Goal: Task Accomplishment & Management: Use online tool/utility

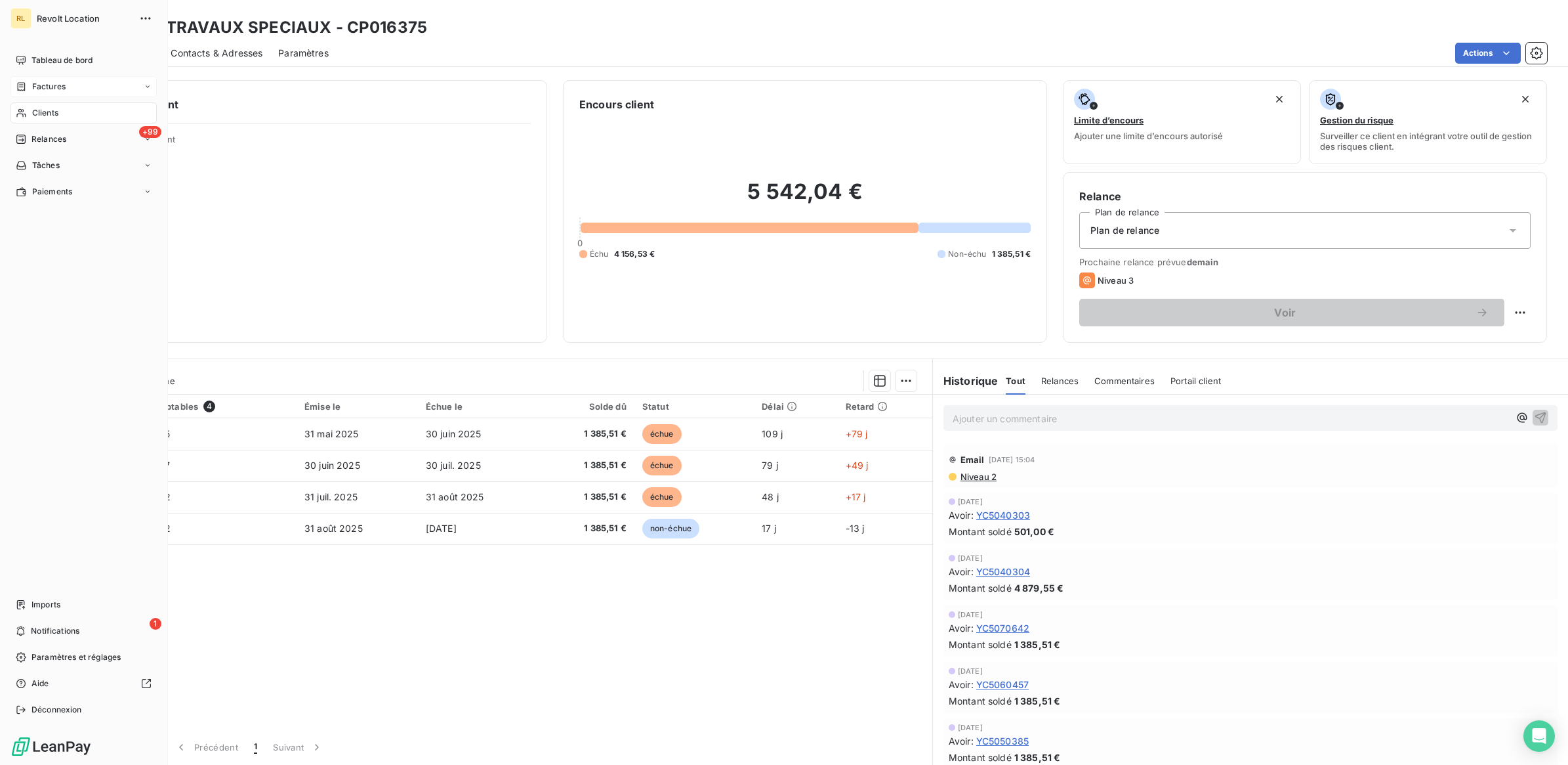
click at [49, 89] on span "Factures" at bounding box center [49, 87] width 34 height 12
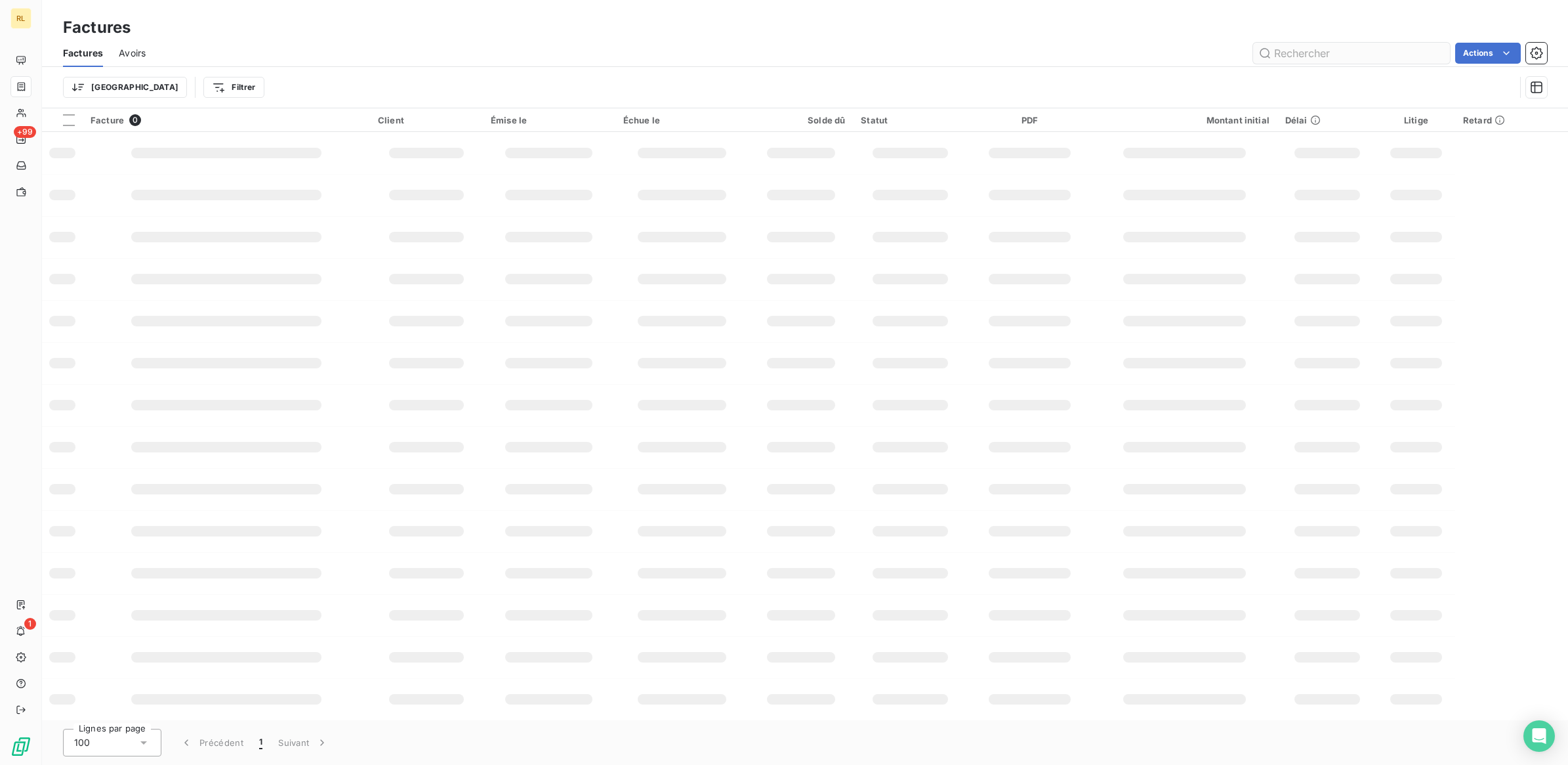
click at [1362, 56] on input "text" at bounding box center [1351, 52] width 196 height 21
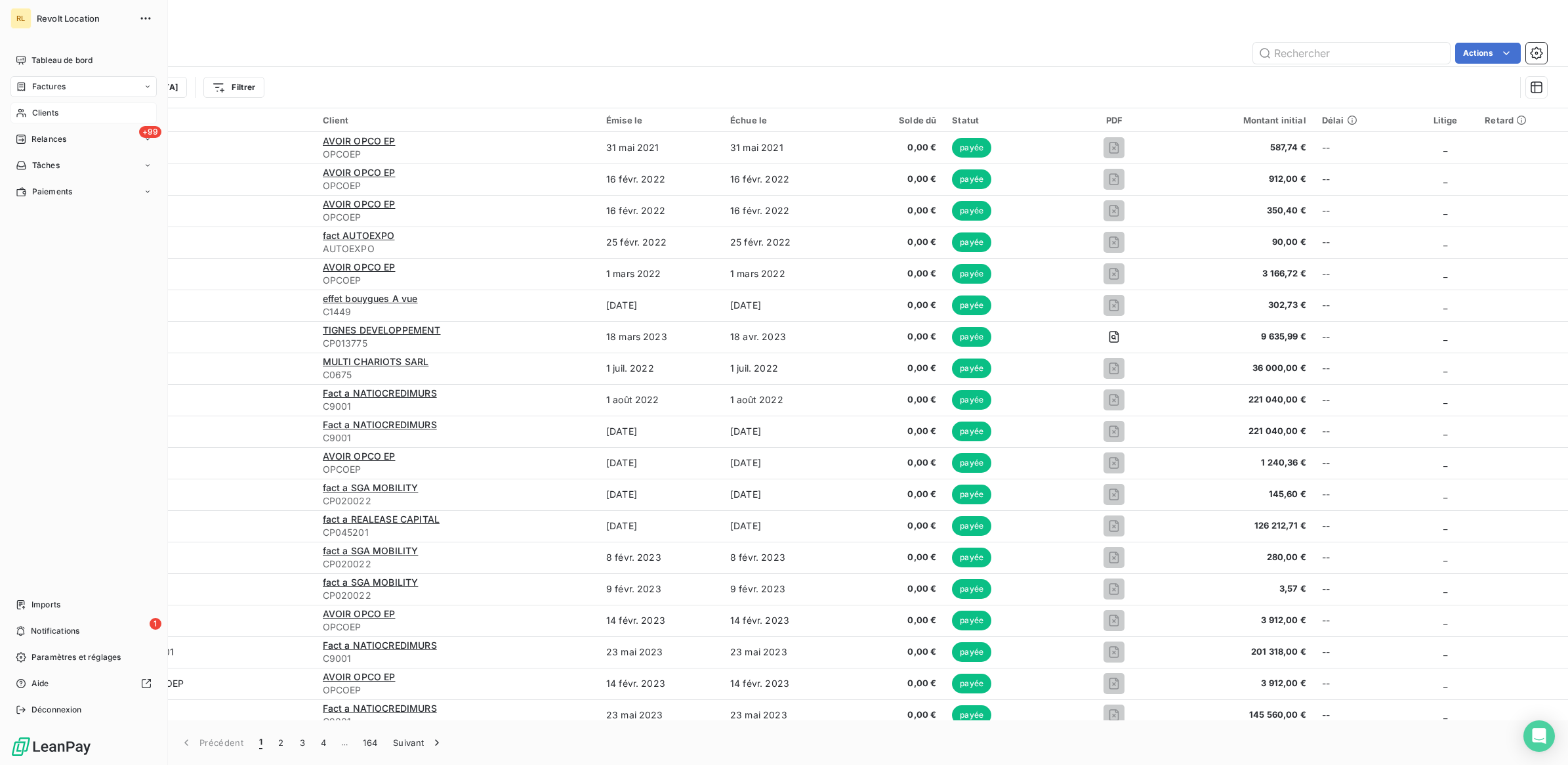
click at [34, 107] on span "Clients" at bounding box center [45, 113] width 27 height 12
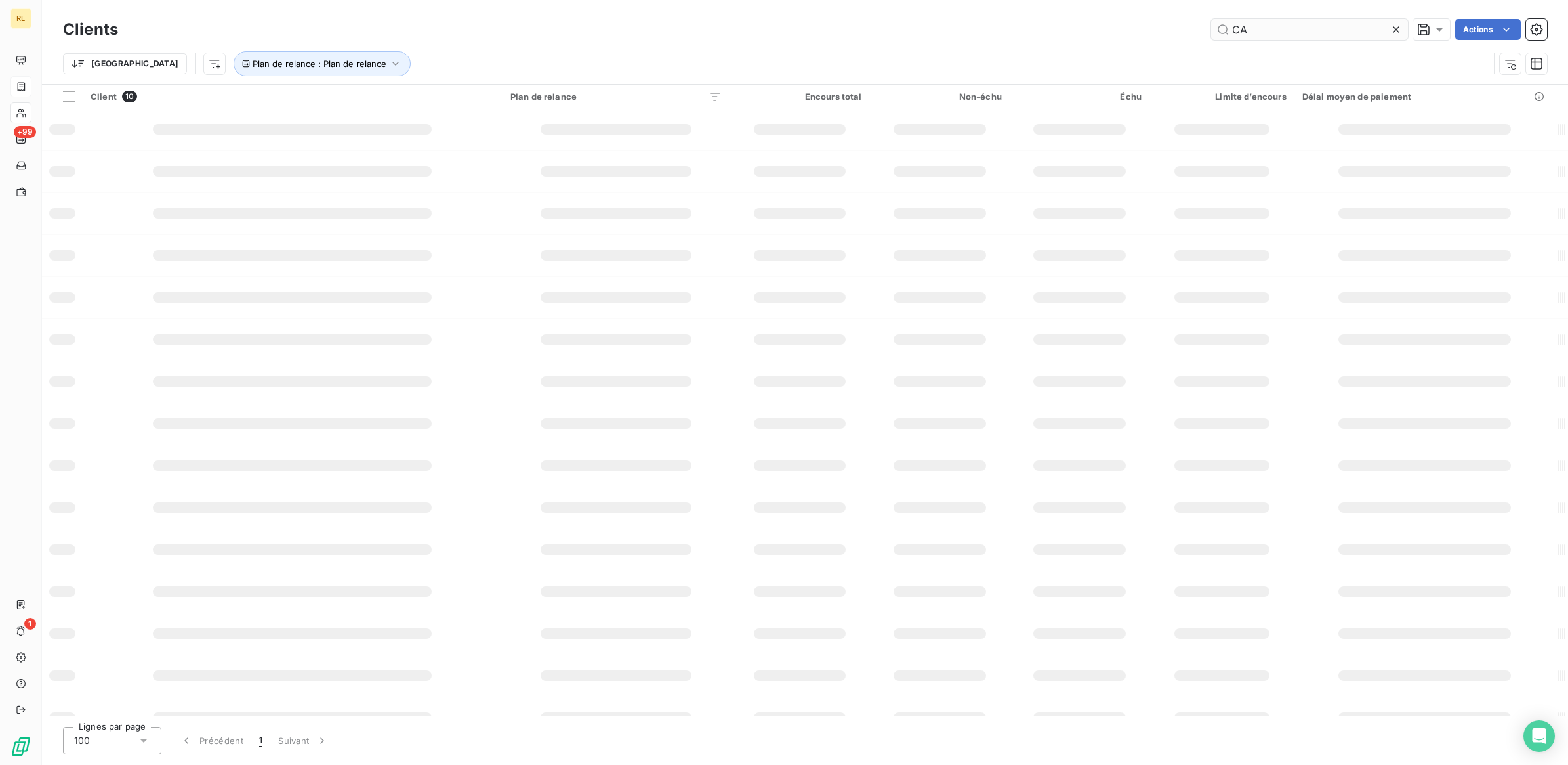
type input "C"
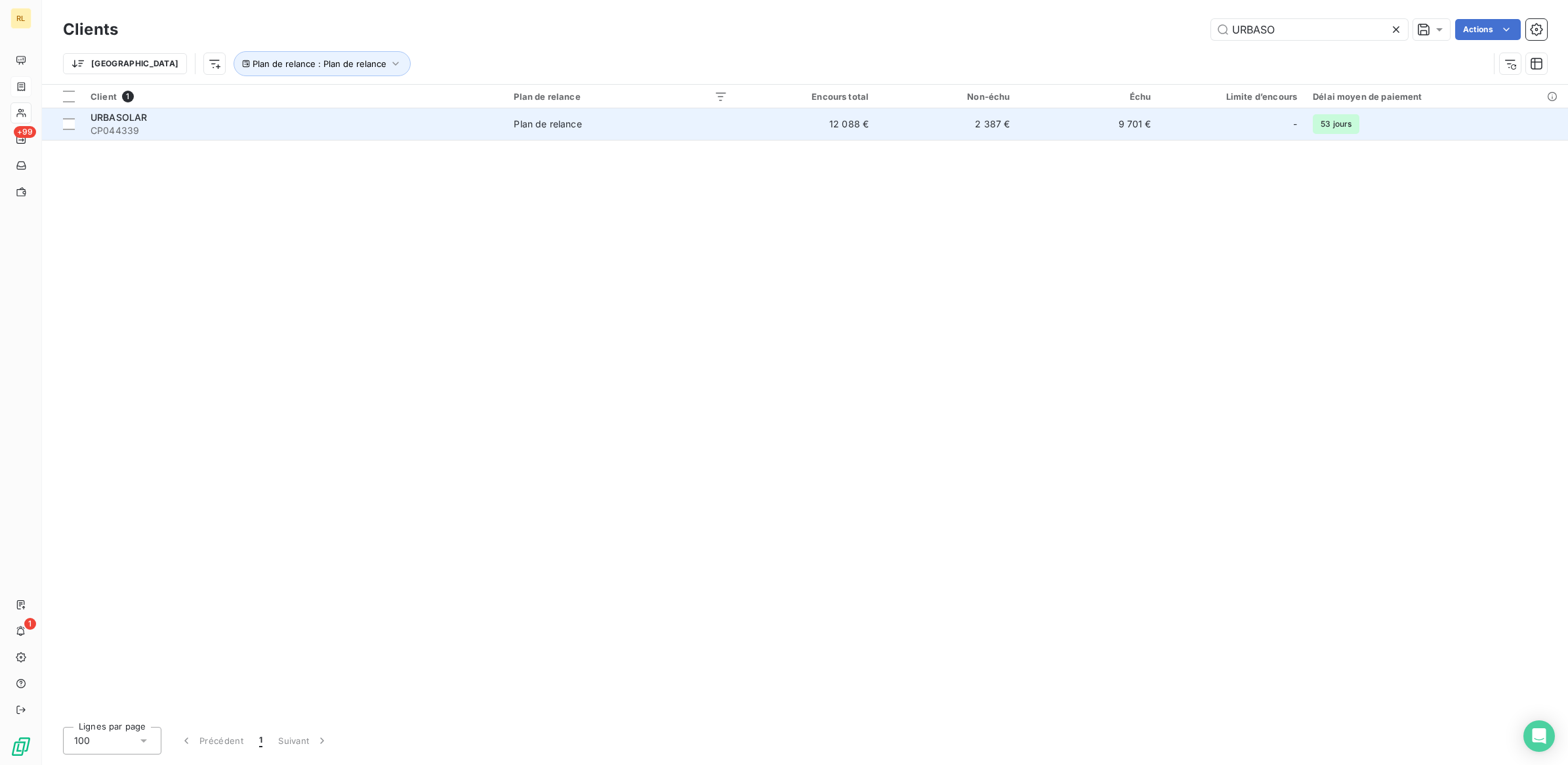
type input "URBASO"
click at [282, 124] on span "CP044339" at bounding box center [294, 130] width 408 height 13
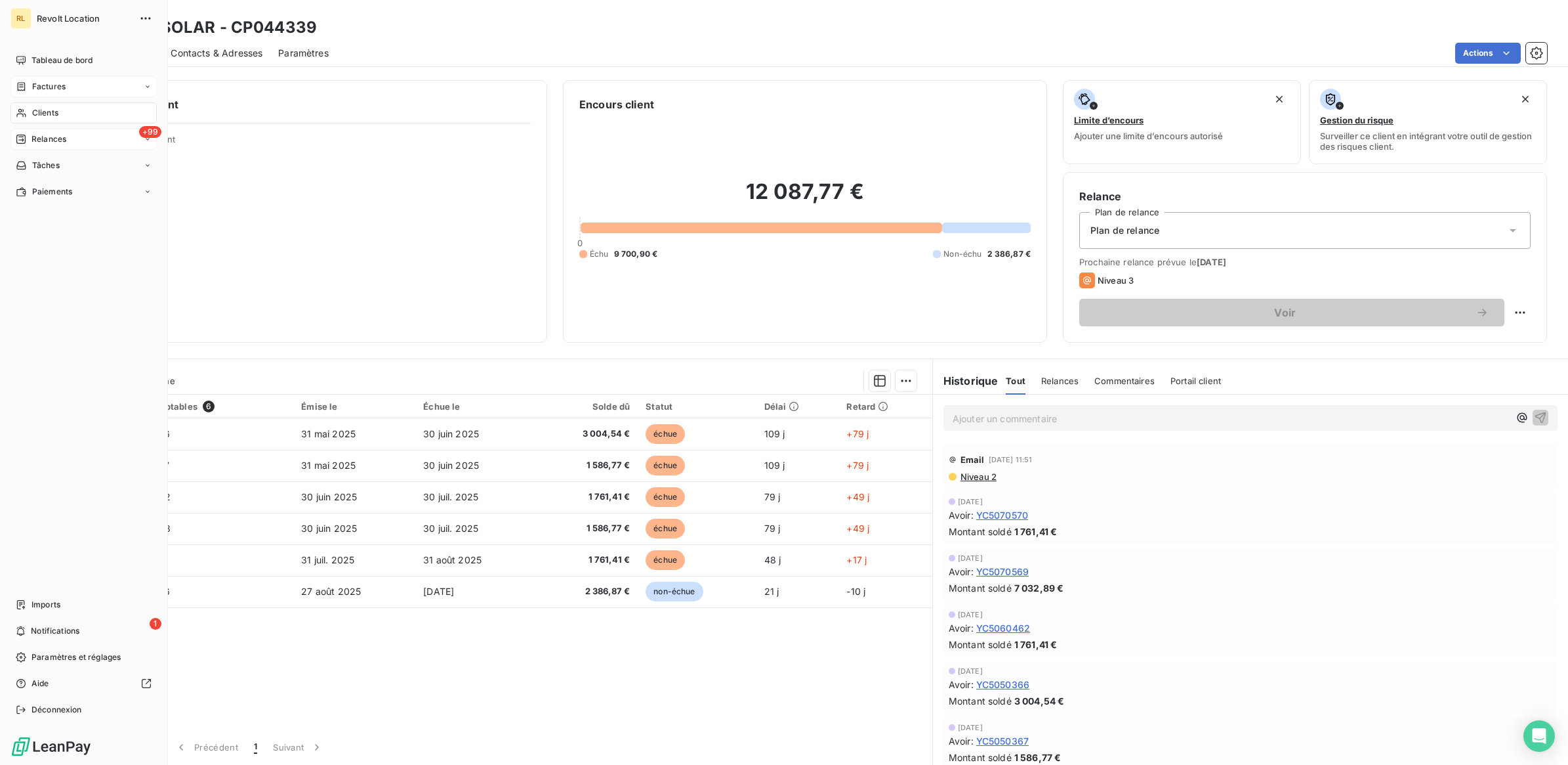
click at [50, 134] on span "Relances" at bounding box center [48, 139] width 35 height 12
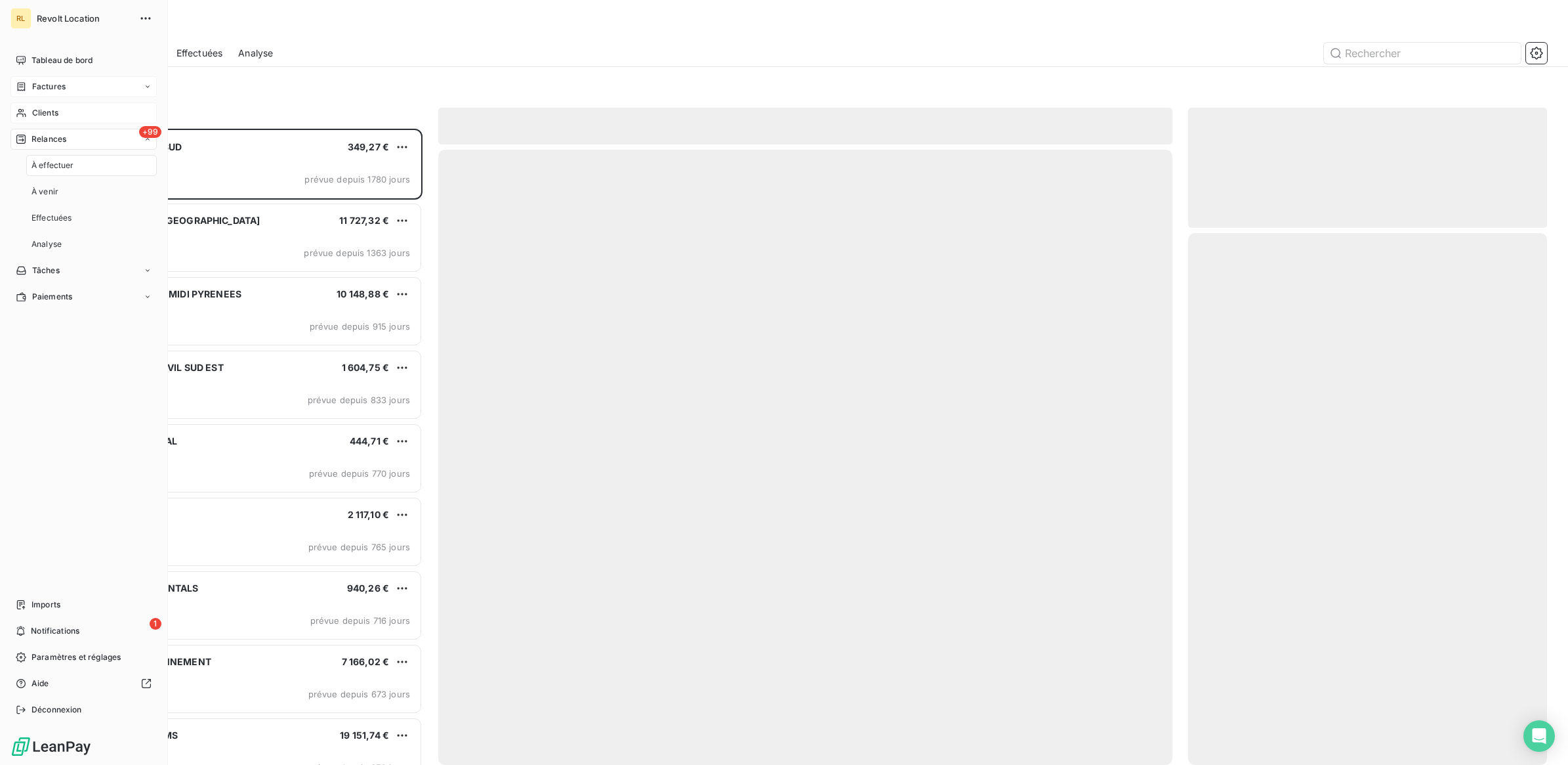
scroll to position [624, 346]
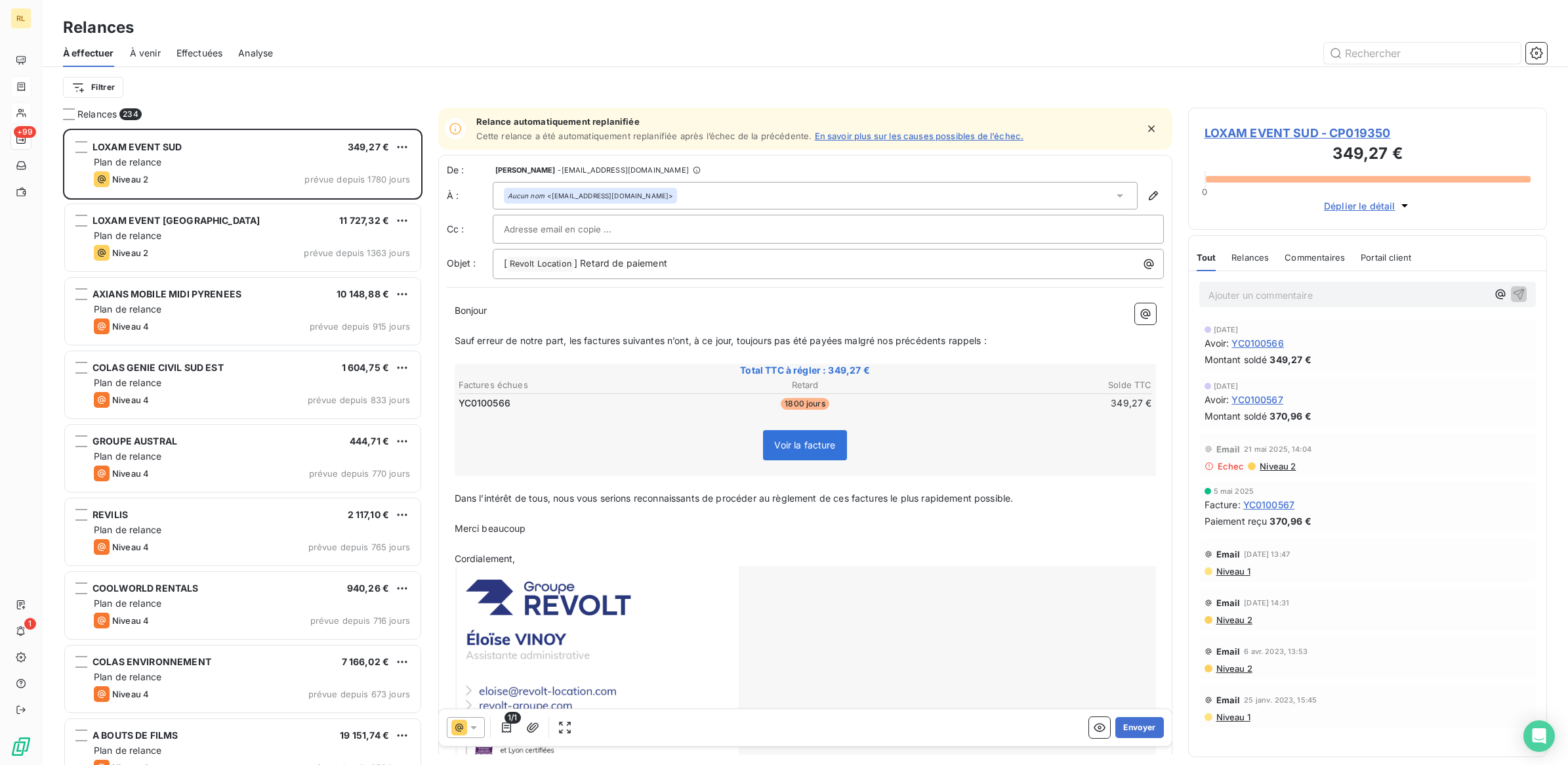
click at [476, 719] on div at bounding box center [466, 727] width 38 height 21
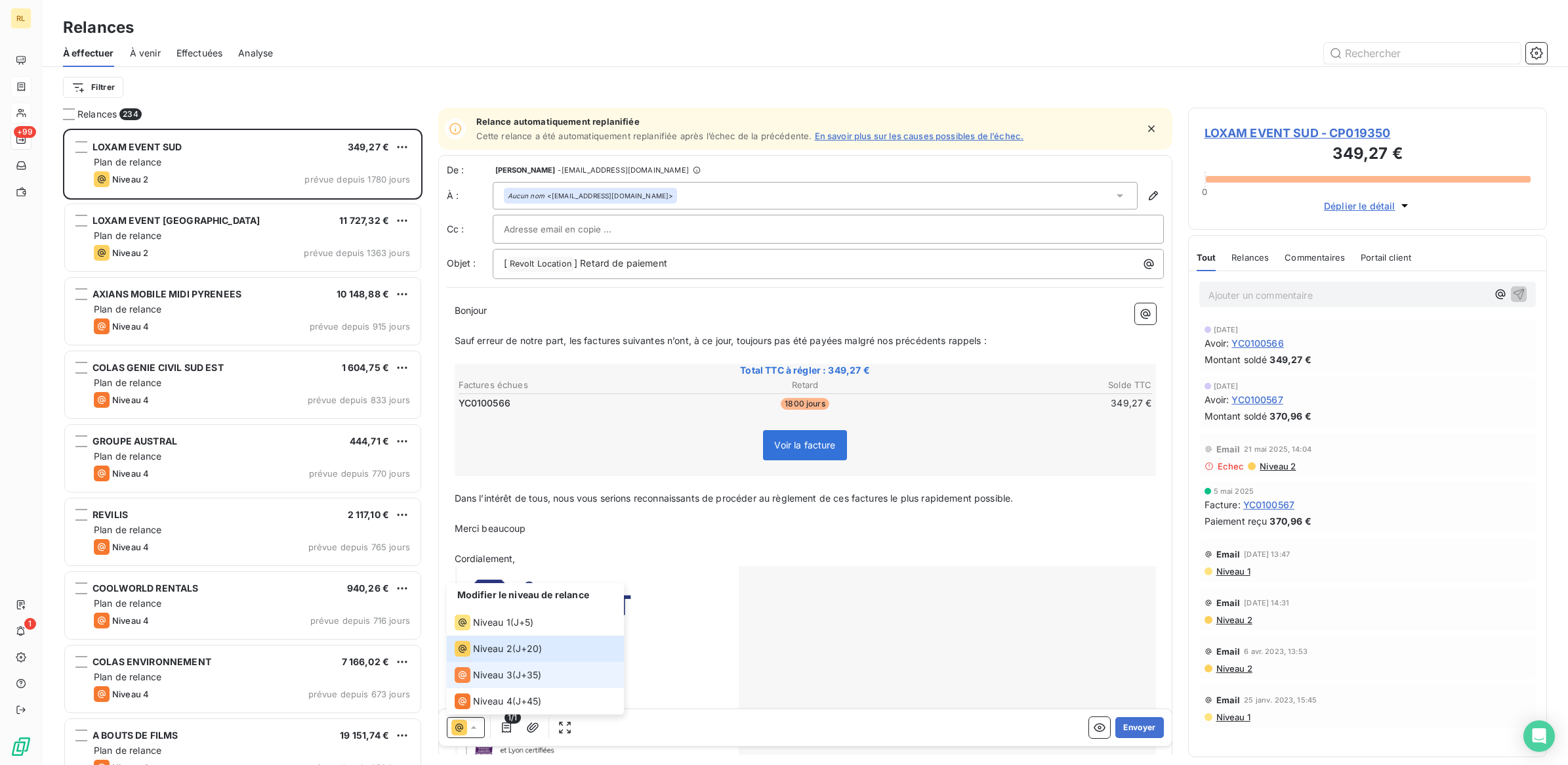
click at [490, 676] on span "Niveau 3" at bounding box center [492, 674] width 39 height 13
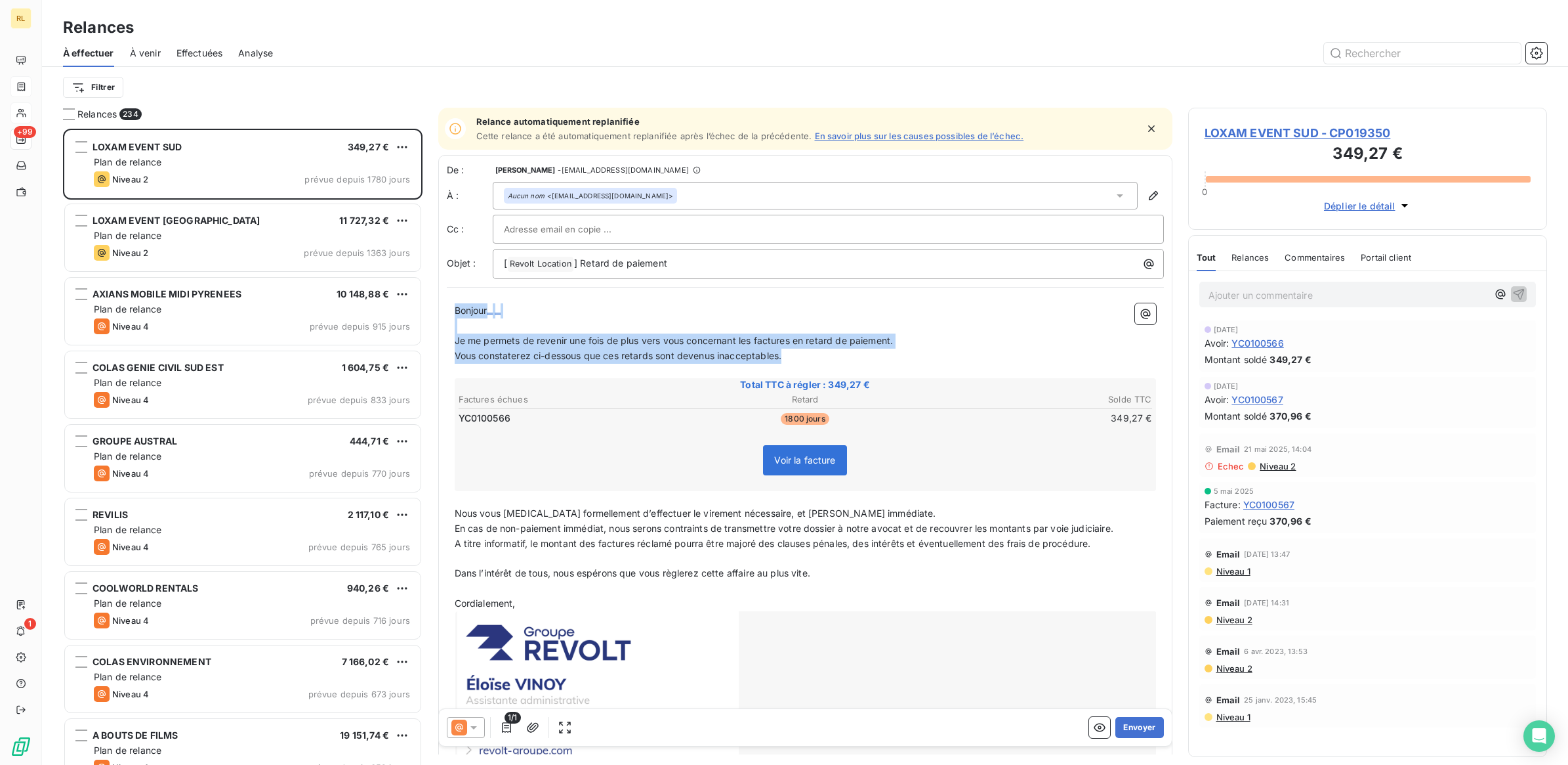
drag, startPoint x: 454, startPoint y: 310, endPoint x: 797, endPoint y: 352, distance: 345.6
click at [797, 352] on div "Bonjour ﻿ ﻿ ﻿ ﻿ Je me permets de revenir une fois de plus vers vous concernant …" at bounding box center [805, 561] width 702 height 515
copy div "Bonjour ﻿ ﻿ ﻿ ﻿ Je me permets de revenir une fois de plus vers vous concernant …"
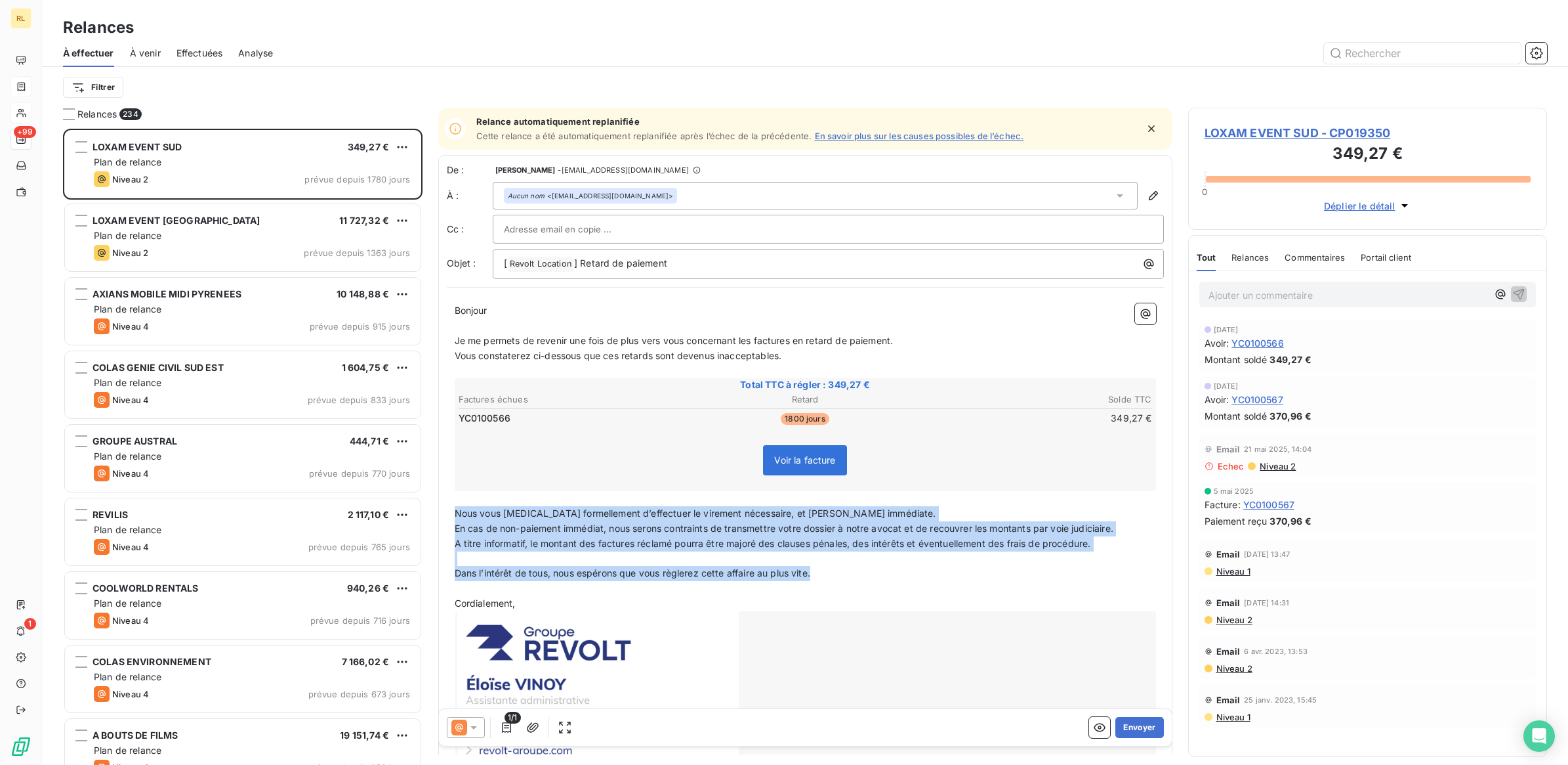
drag, startPoint x: 455, startPoint y: 510, endPoint x: 839, endPoint y: 573, distance: 389.1
click at [839, 573] on div "Bonjour ﻿ ﻿ ﻿ ﻿ Je me permets de revenir une fois de plus vers vous concernant …" at bounding box center [805, 561] width 702 height 515
copy div "Nous vous [MEDICAL_DATA] formellement d’effectuer le virement nécessaire, et [P…"
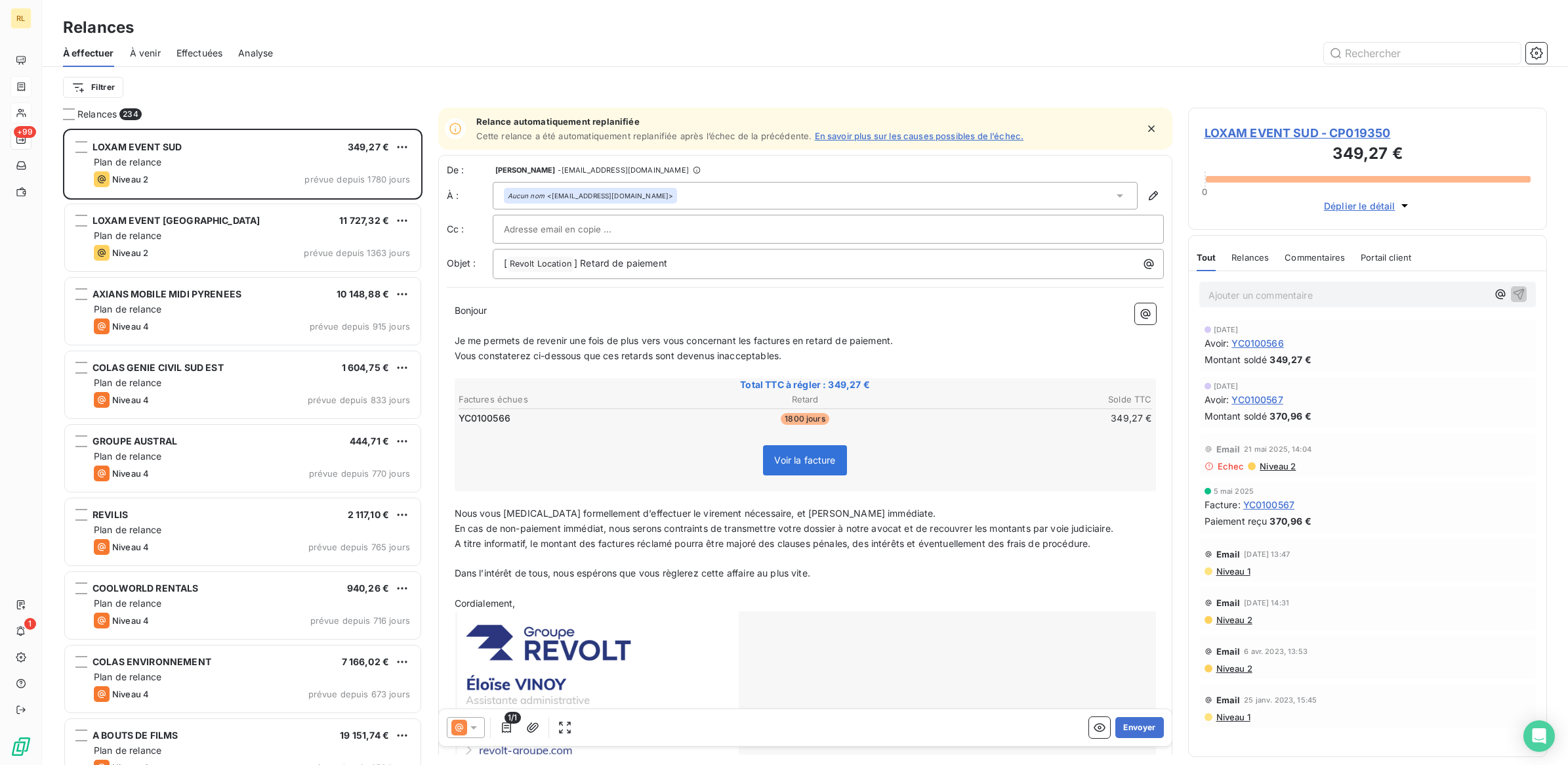
click at [477, 729] on icon at bounding box center [473, 727] width 13 height 13
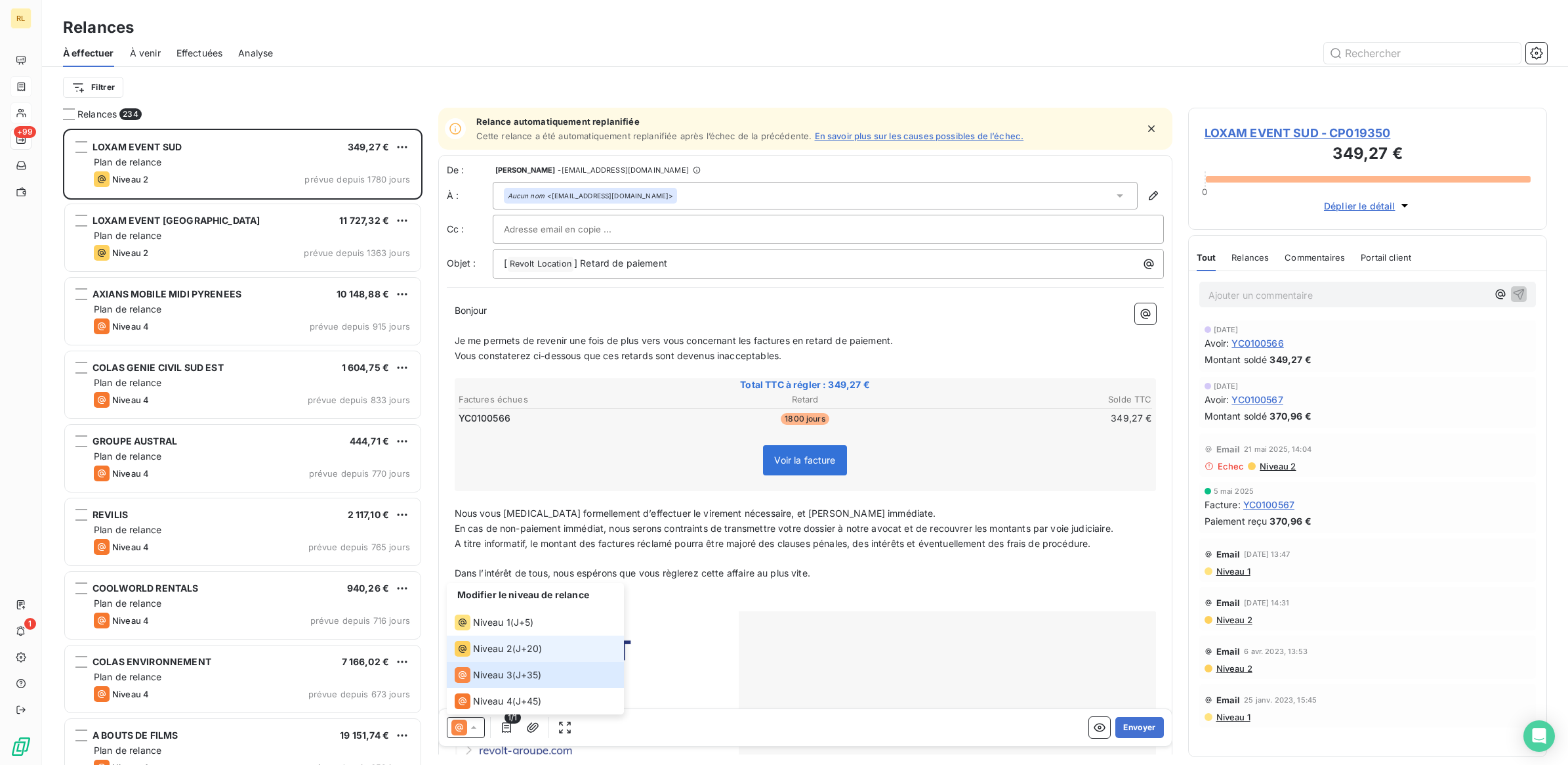
click at [488, 646] on span "Niveau 2" at bounding box center [492, 648] width 39 height 13
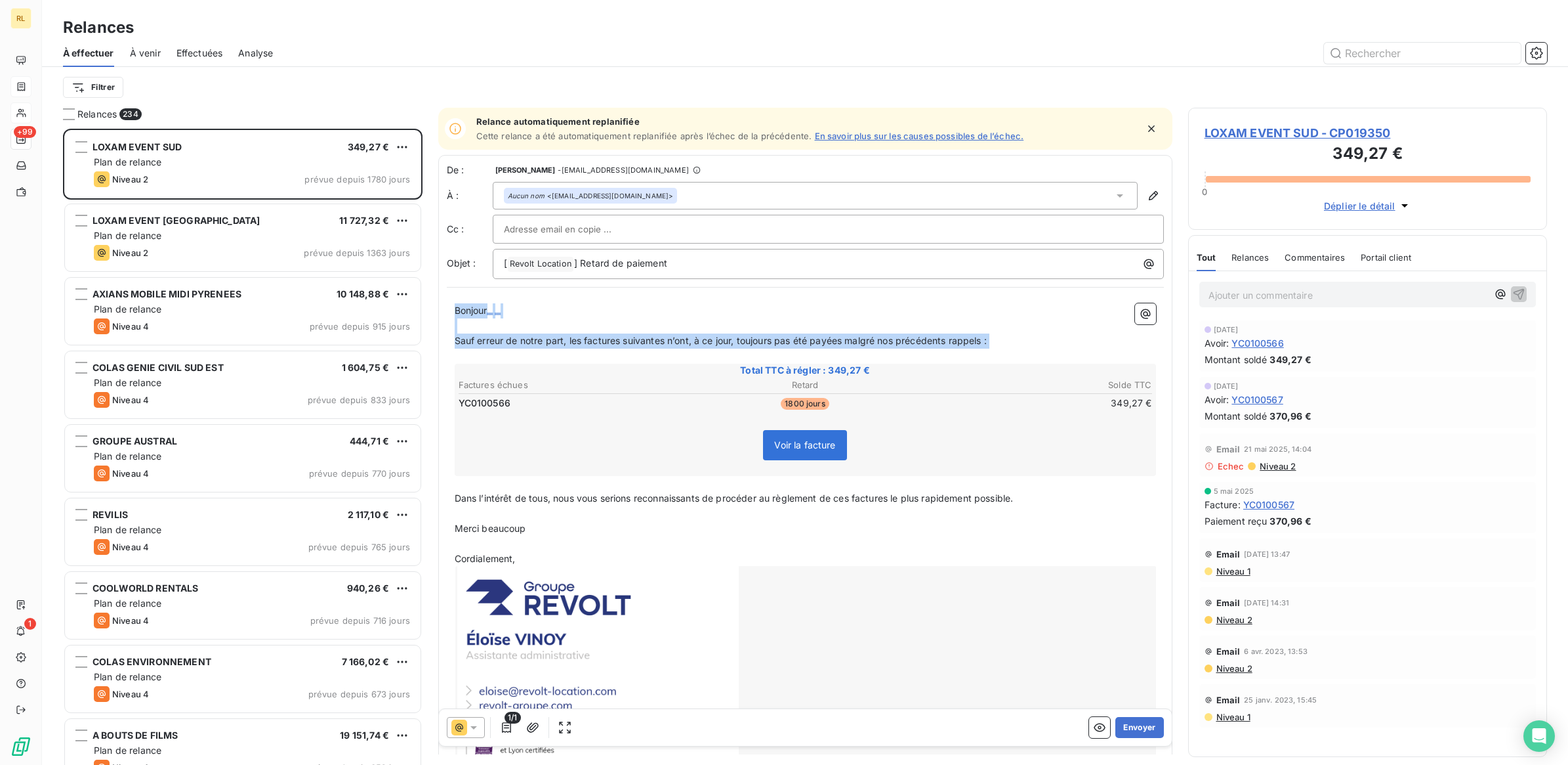
drag, startPoint x: 455, startPoint y: 309, endPoint x: 1036, endPoint y: 349, distance: 582.4
click at [1036, 349] on div "Bonjour ﻿ ﻿ ﻿ ﻿ Sauf erreur de notre part, les factures suivantes n’ont, à ce j…" at bounding box center [805, 538] width 702 height 471
copy div "Bonjour ﻿ ﻿ ﻿ ﻿ Sauf erreur de notre part, les factures suivantes n’ont, à ce j…"
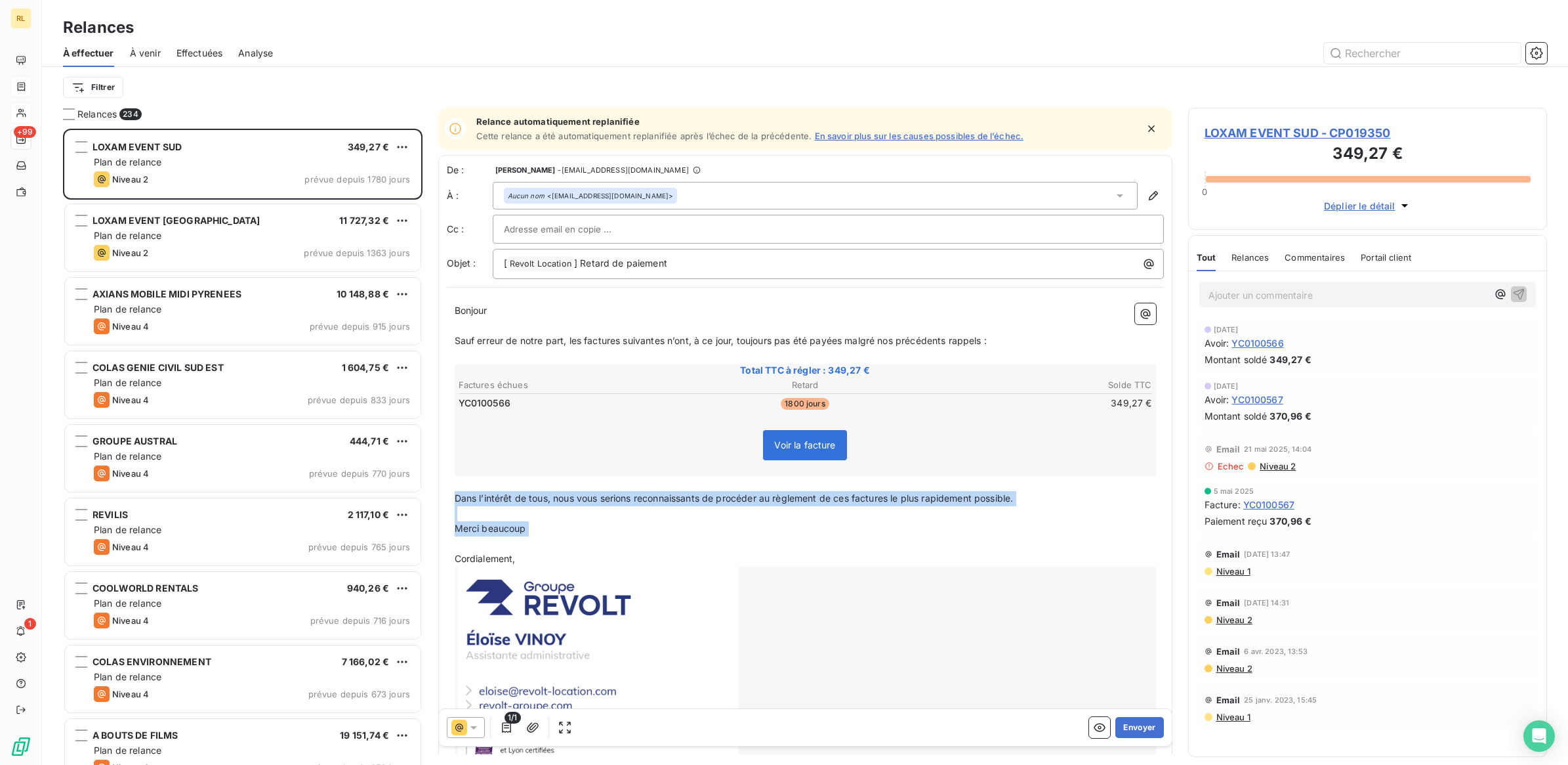
drag, startPoint x: 454, startPoint y: 493, endPoint x: 533, endPoint y: 536, distance: 89.9
click at [533, 536] on div "Bonjour ﻿ ﻿ ﻿ ﻿ Sauf erreur de notre part, les factures suivantes n’ont, à ce j…" at bounding box center [805, 538] width 702 height 471
copy div "Dans l’intérêt de tous, nous vous serions reconnaissants de procéder au règleme…"
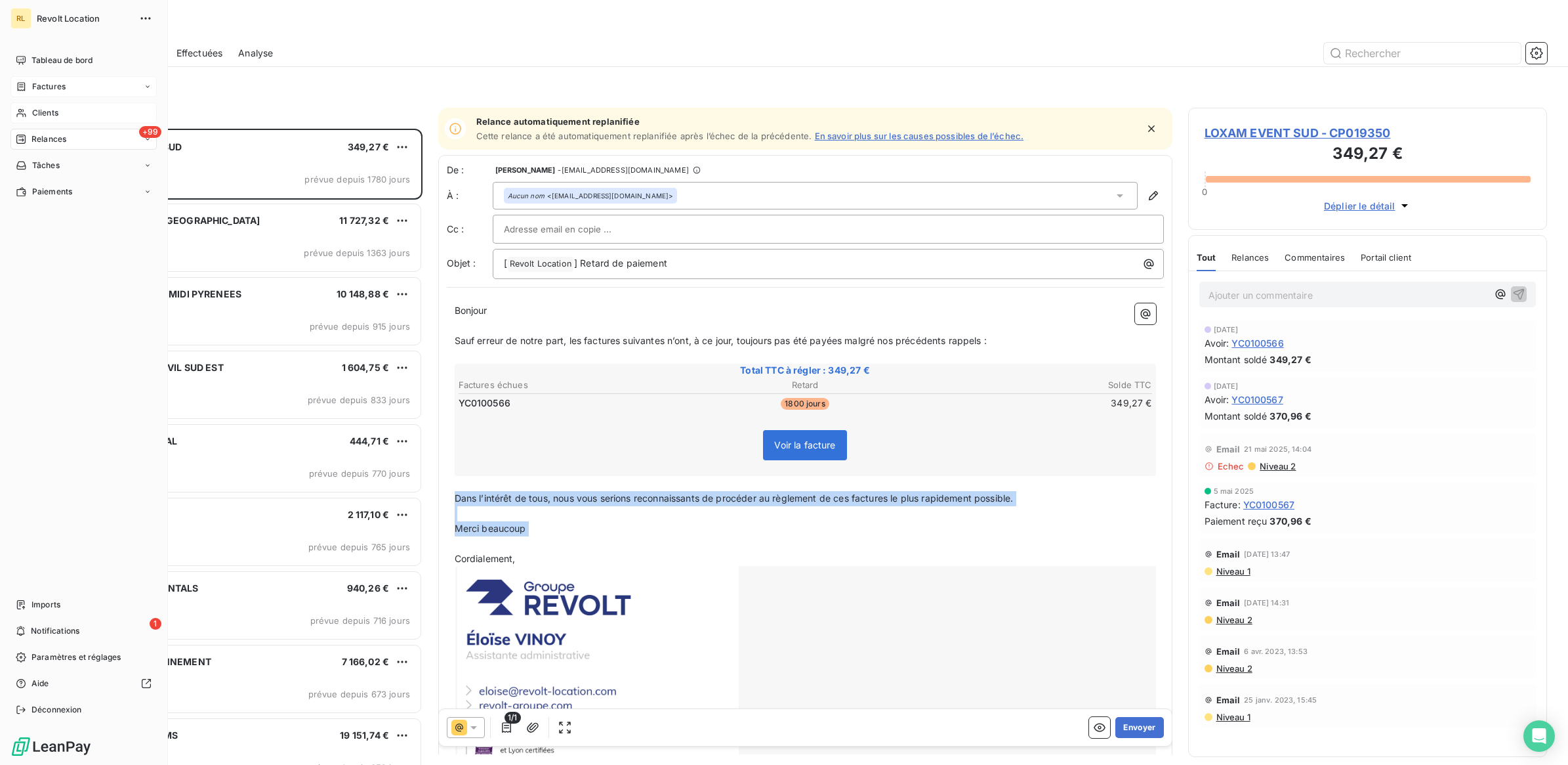
click at [50, 112] on span "Clients" at bounding box center [45, 113] width 27 height 12
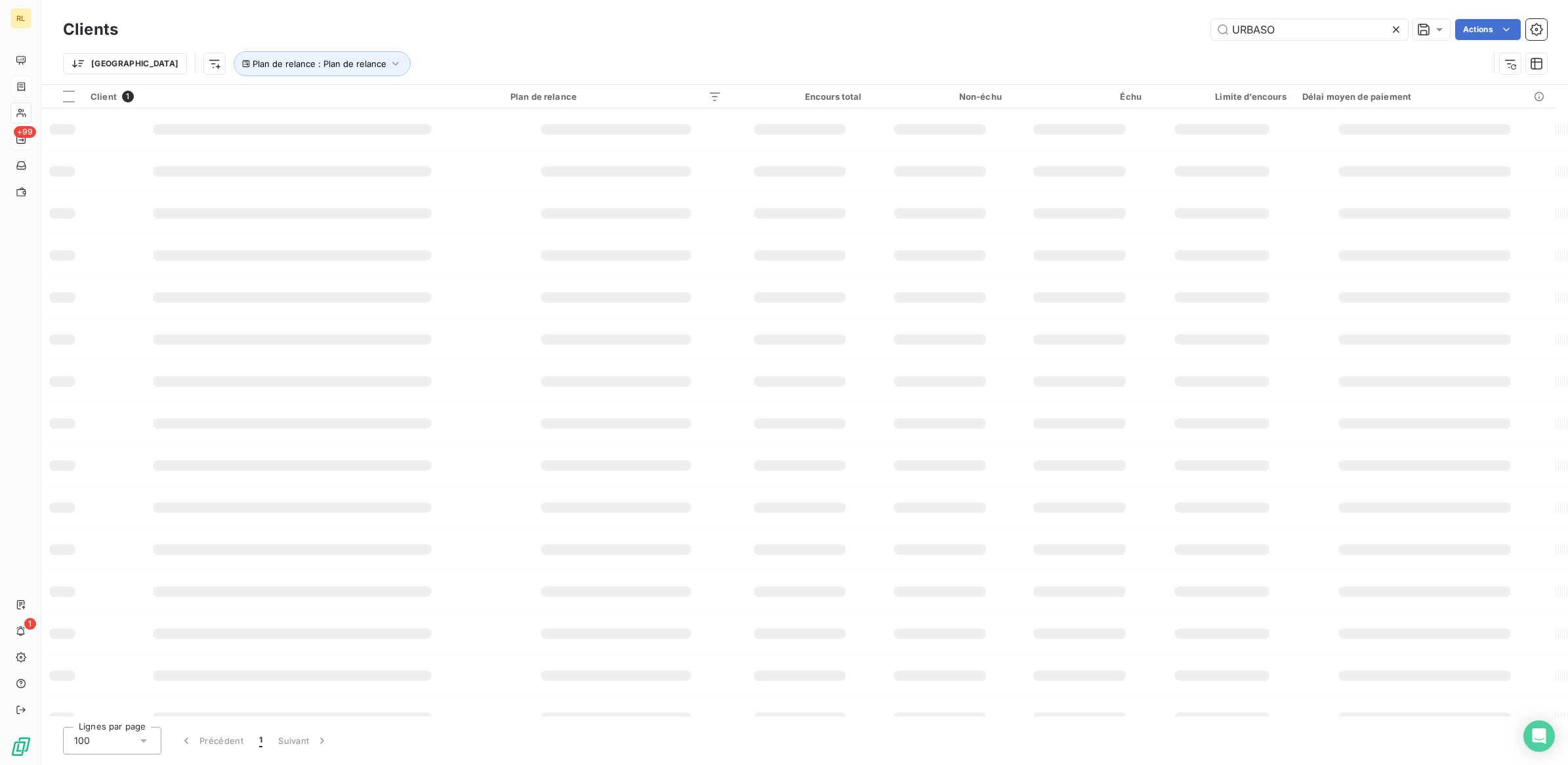
drag, startPoint x: 1279, startPoint y: 30, endPoint x: 1159, endPoint y: 28, distance: 120.0
click at [1159, 28] on div "URBASO Actions" at bounding box center [841, 29] width 1413 height 21
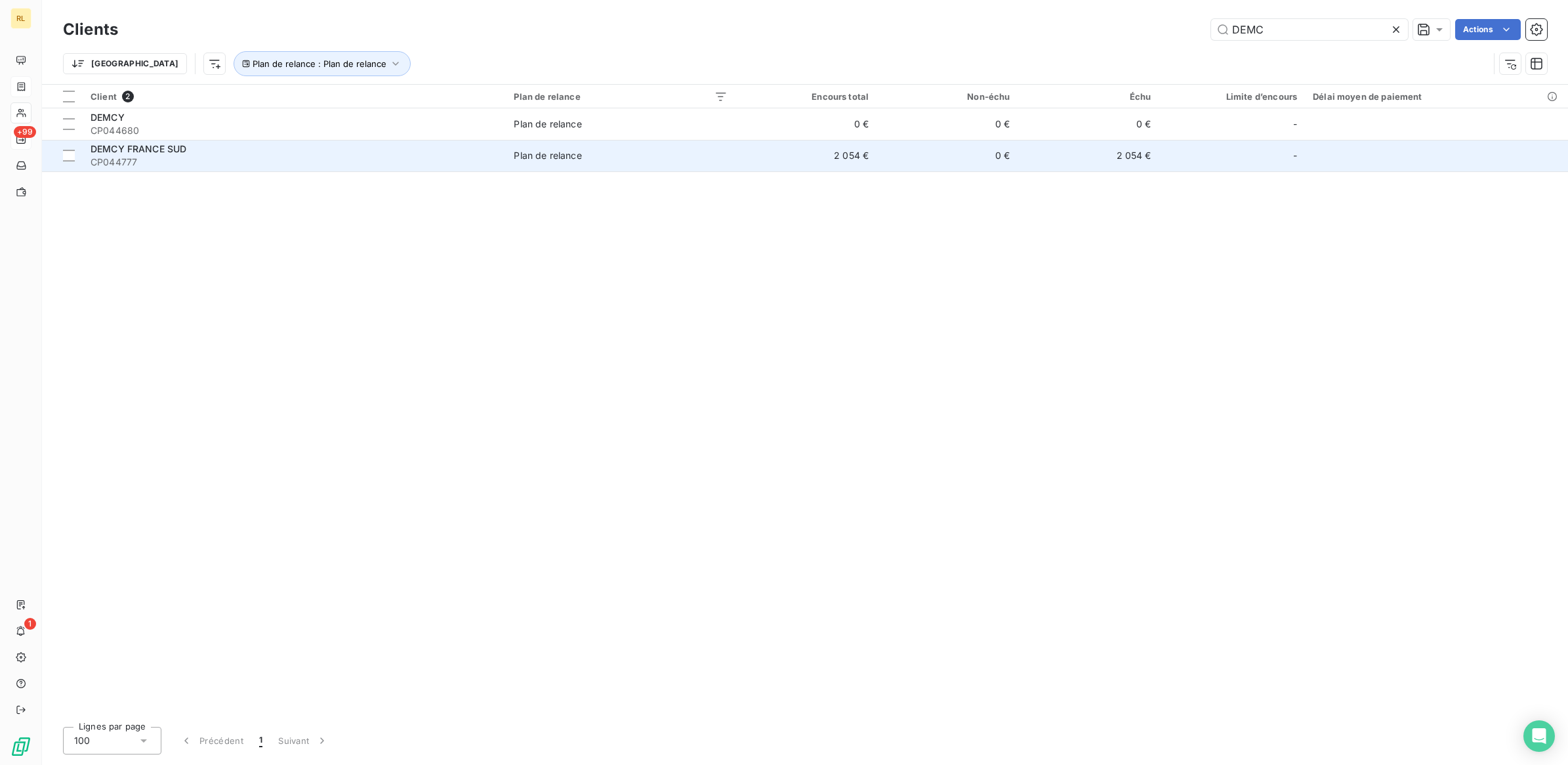
type input "DEMC"
click at [175, 151] on span "DEMCY FRANCE SUD" at bounding box center [138, 148] width 96 height 11
